Goal: Task Accomplishment & Management: Use online tool/utility

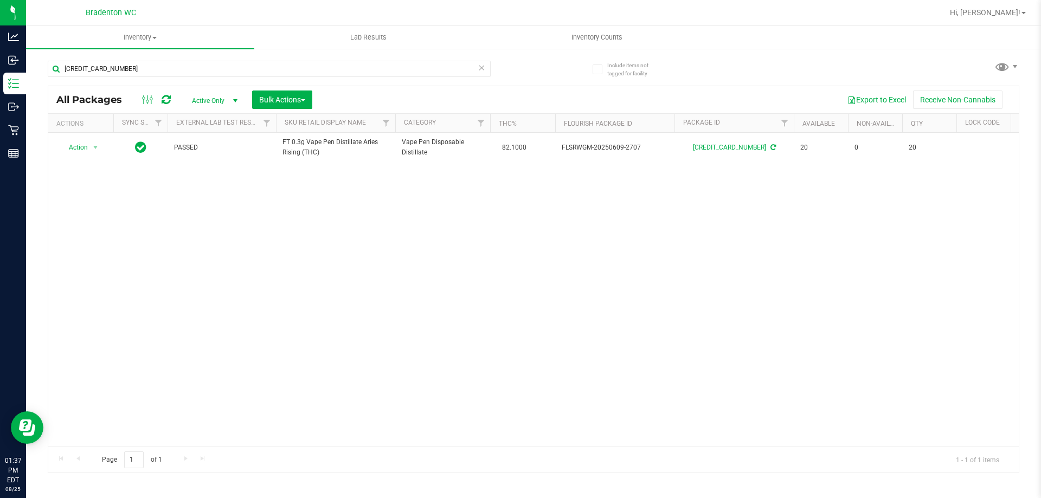
click at [480, 69] on icon at bounding box center [482, 67] width 8 height 13
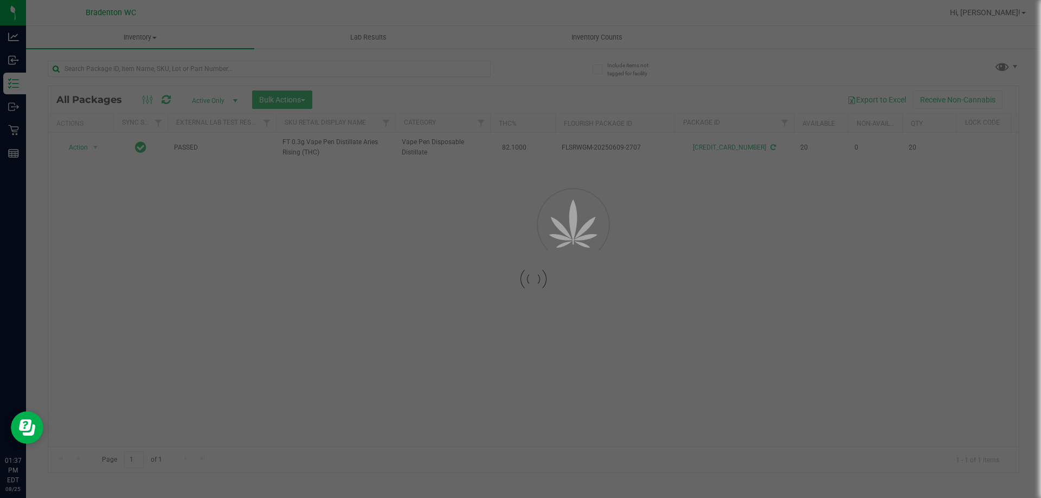
click at [481, 69] on div at bounding box center [520, 249] width 1041 height 498
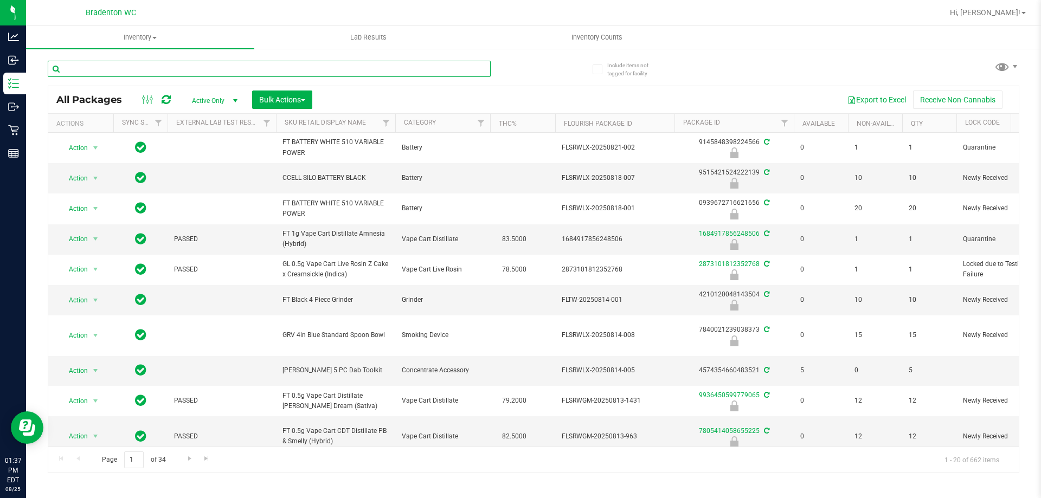
click at [259, 67] on input "text" at bounding box center [269, 69] width 443 height 16
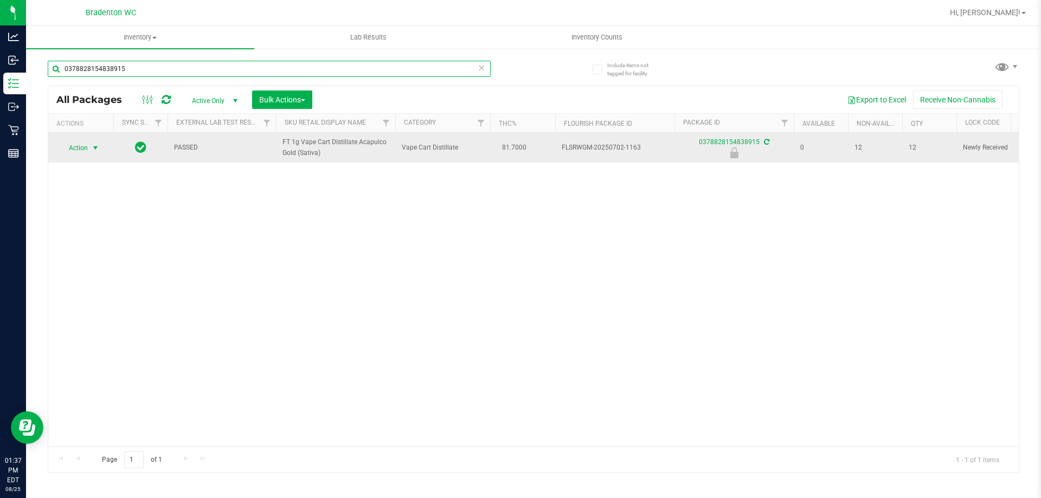
type input "0378828154838915"
drag, startPoint x: 95, startPoint y: 144, endPoint x: 99, endPoint y: 171, distance: 27.9
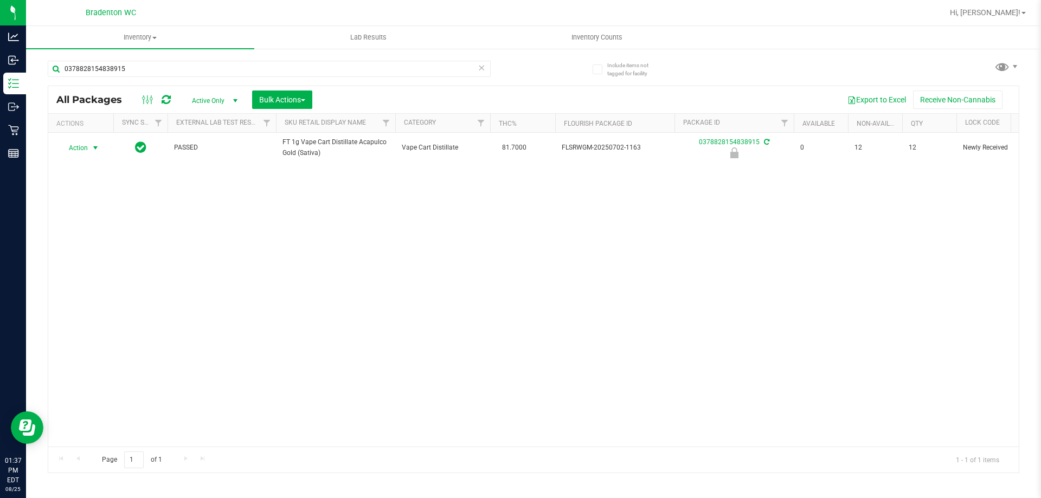
click at [94, 146] on span "select" at bounding box center [95, 148] width 9 height 9
click at [94, 268] on li "Unlock package" at bounding box center [94, 276] width 69 height 16
click at [480, 69] on icon at bounding box center [482, 67] width 8 height 13
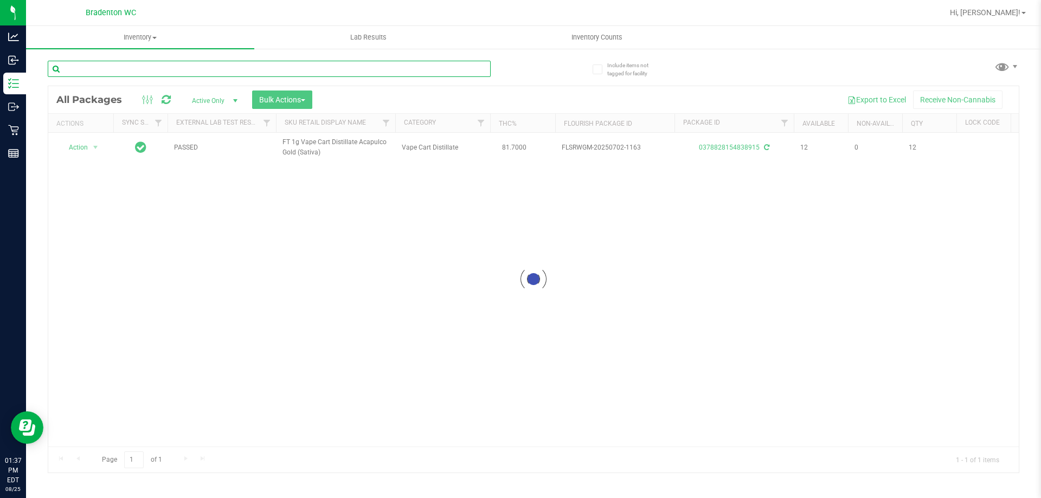
click at [438, 66] on input "text" at bounding box center [269, 69] width 443 height 16
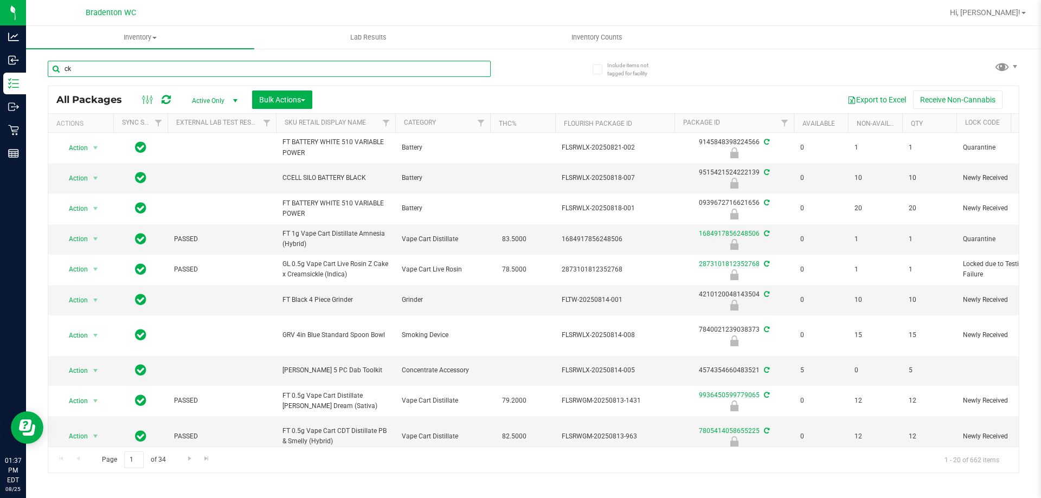
type input "ckz"
